Goal: Task Accomplishment & Management: Manage account settings

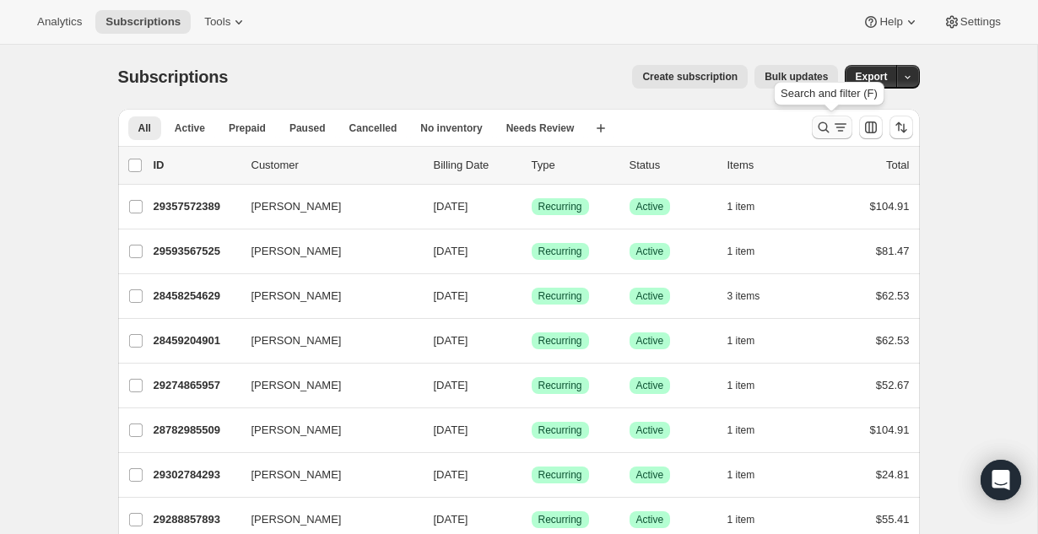
click at [823, 117] on button "Search and filter results" at bounding box center [832, 128] width 40 height 24
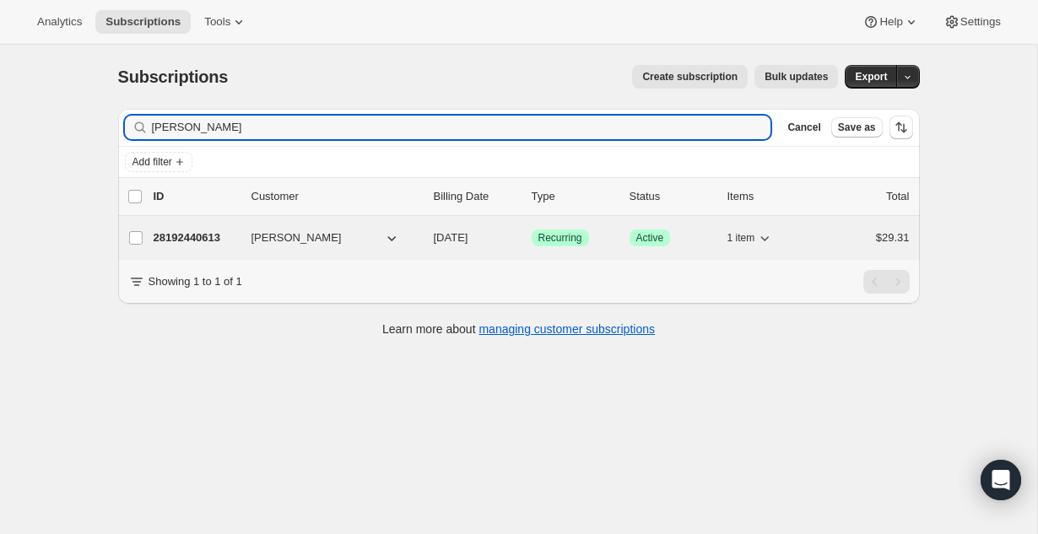
type input "[PERSON_NAME]"
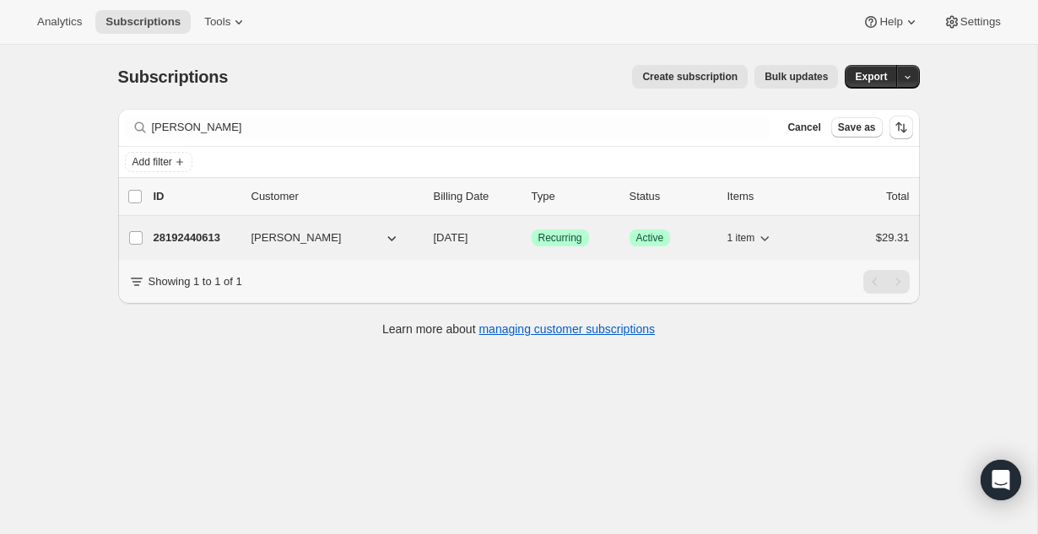
click at [202, 244] on p "28192440613" at bounding box center [196, 237] width 84 height 17
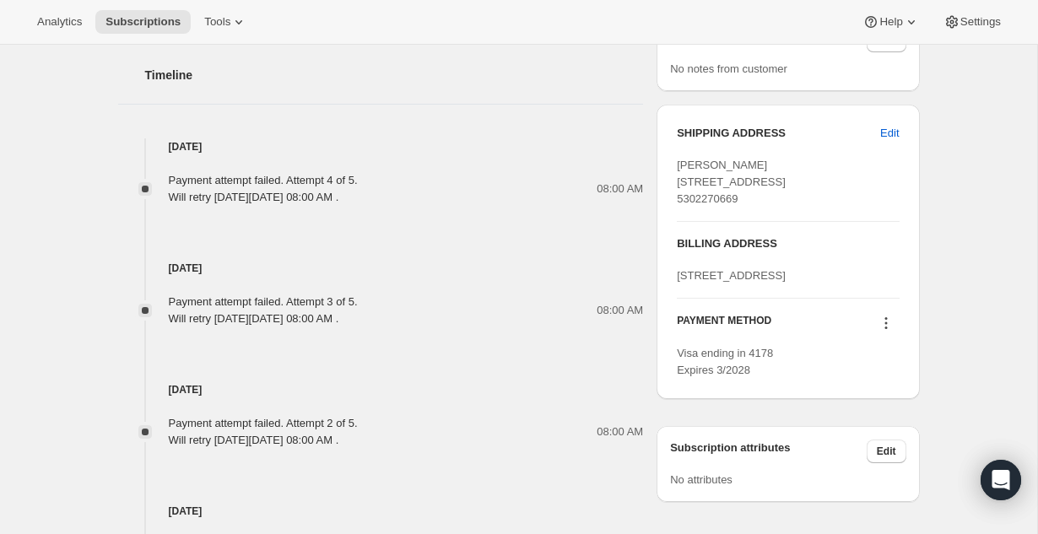
scroll to position [800, 0]
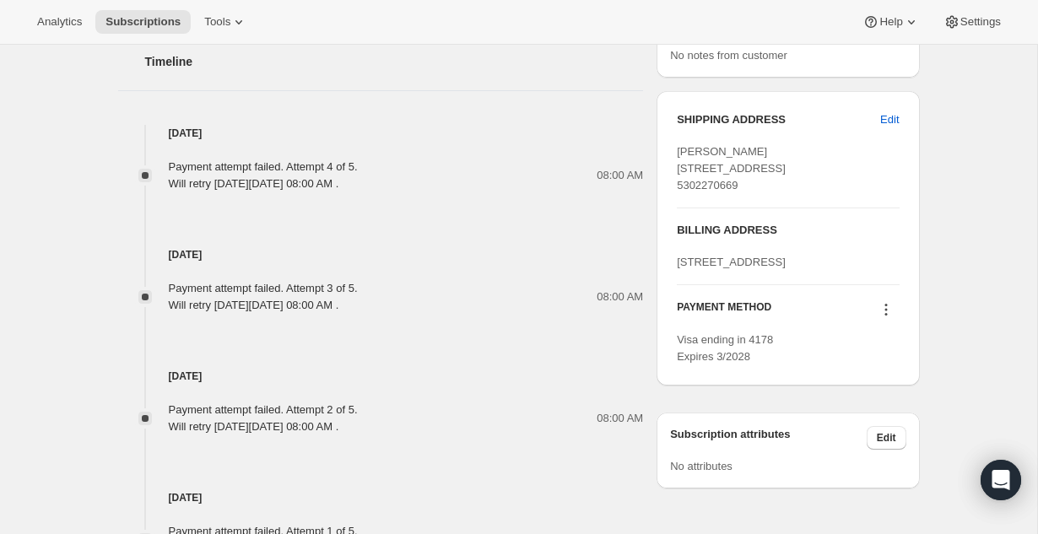
click at [888, 318] on icon at bounding box center [885, 309] width 17 height 17
click at [887, 418] on button "Send link to update card" at bounding box center [882, 408] width 128 height 27
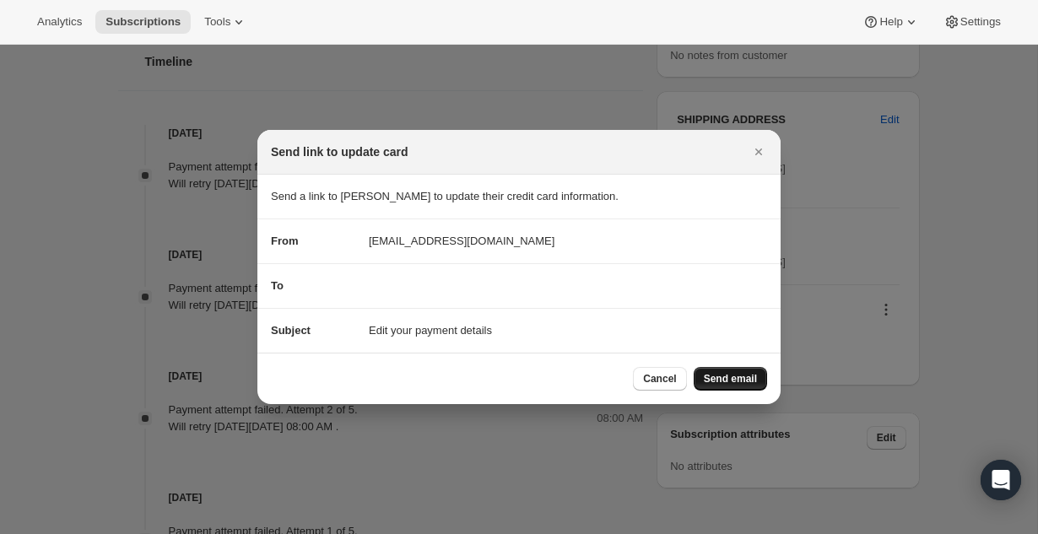
click at [722, 381] on span "Send email" at bounding box center [730, 378] width 53 height 13
